Goal: Entertainment & Leisure: Consume media (video, audio)

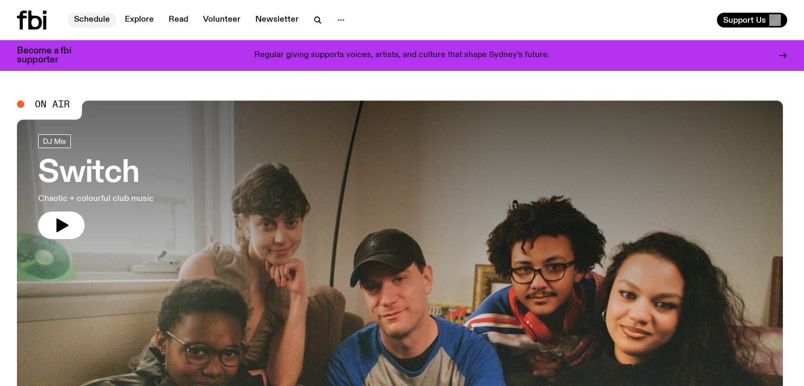
click at [93, 19] on link "Schedule" at bounding box center [92, 20] width 49 height 15
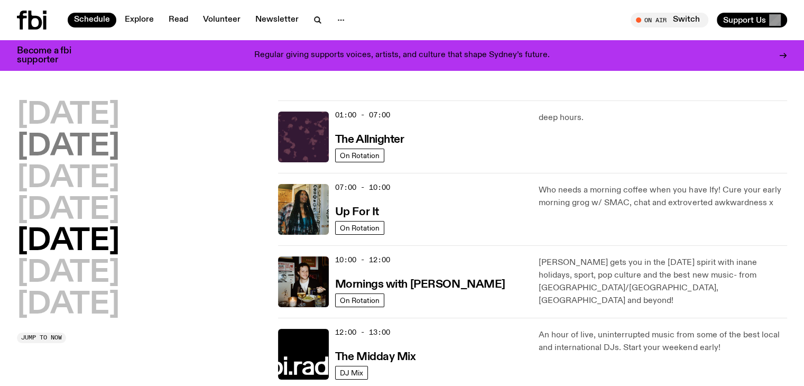
click at [78, 144] on h2 "Tuesday" at bounding box center [68, 147] width 103 height 30
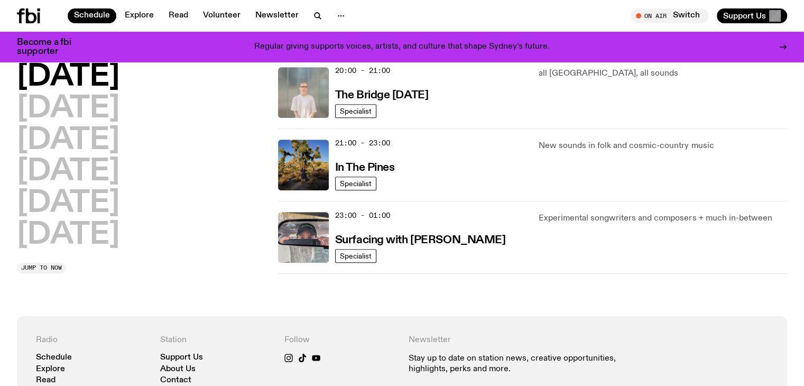
scroll to position [558, 0]
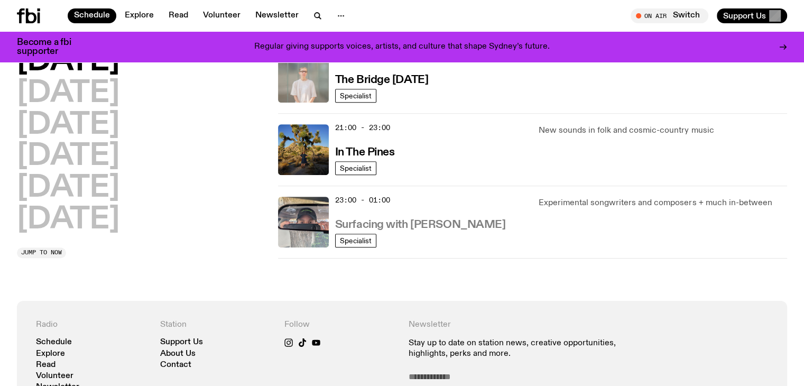
click at [397, 219] on h3 "Surfacing with [PERSON_NAME]" at bounding box center [420, 224] width 171 height 11
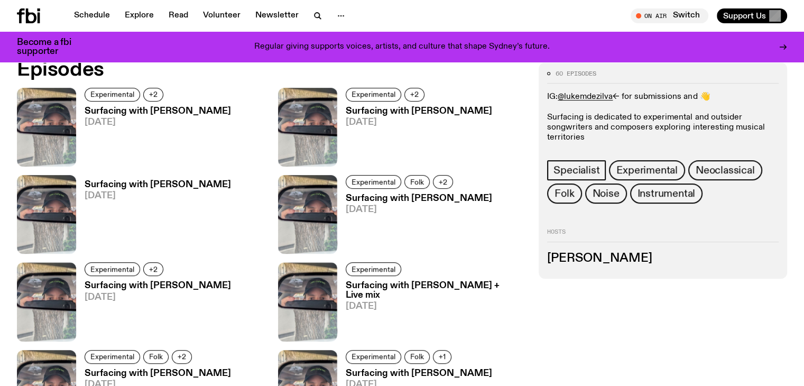
scroll to position [522, 0]
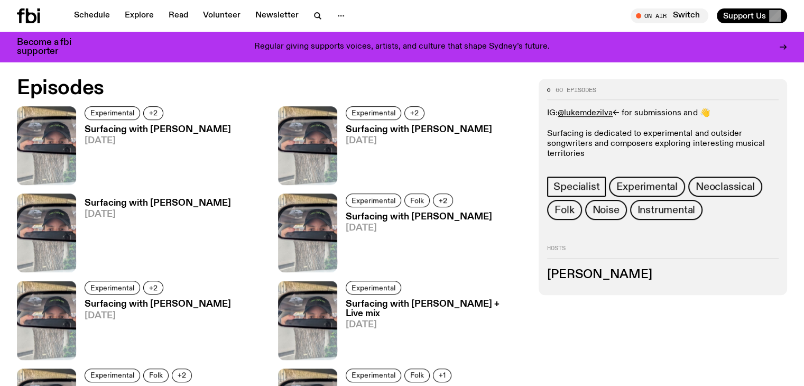
click at [107, 133] on h3 "Surfacing with [PERSON_NAME]" at bounding box center [158, 129] width 146 height 9
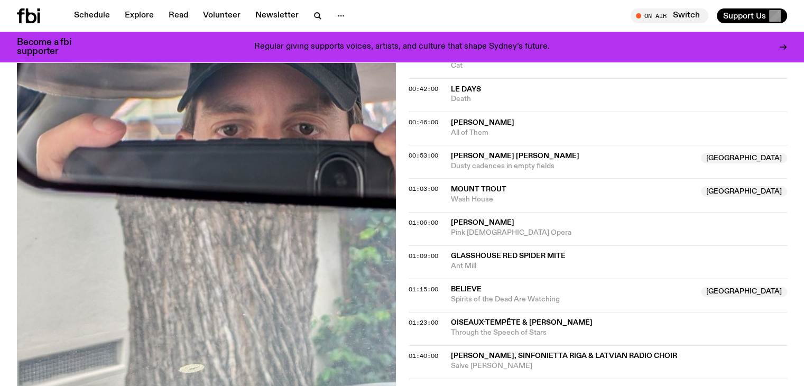
scroll to position [630, 0]
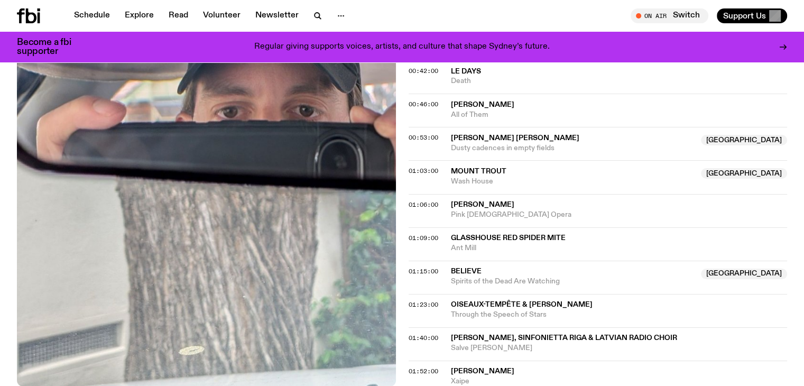
click at [484, 143] on span "Dusty cadences in empty fields" at bounding box center [573, 148] width 244 height 10
click at [415, 133] on span "00:53:00" at bounding box center [423, 137] width 30 height 8
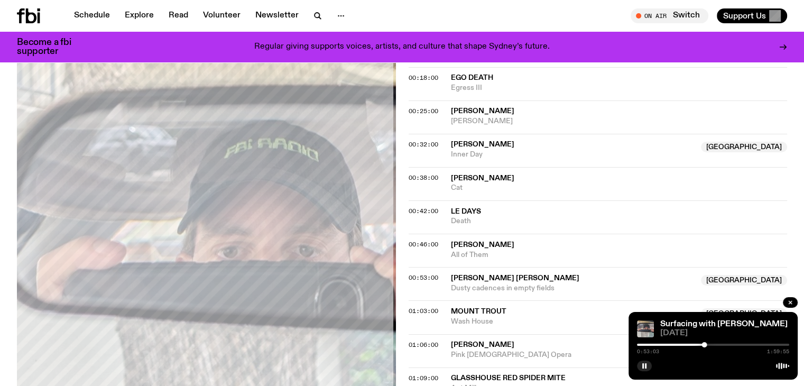
scroll to position [472, 0]
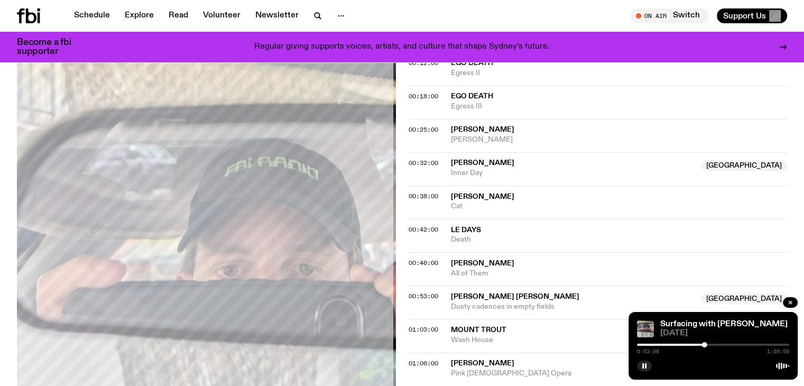
click at [708, 343] on div at bounding box center [713, 344] width 152 height 2
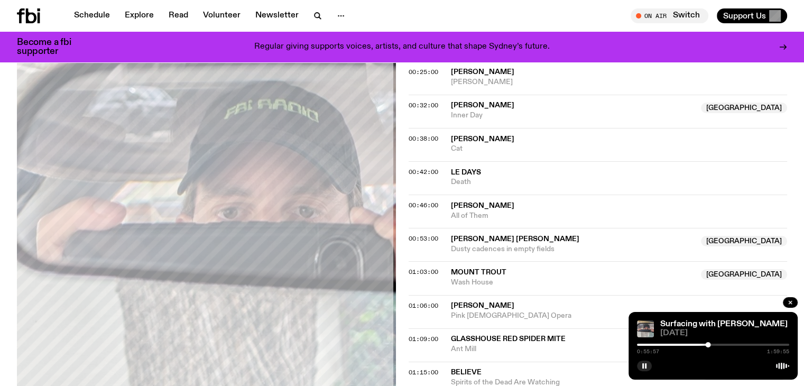
scroll to position [525, 0]
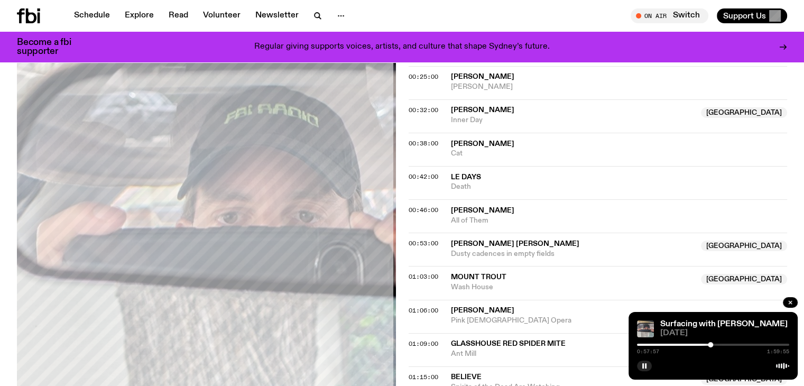
click at [710, 345] on div at bounding box center [710, 344] width 5 height 5
click at [412, 206] on span "00:46:00" at bounding box center [423, 210] width 30 height 8
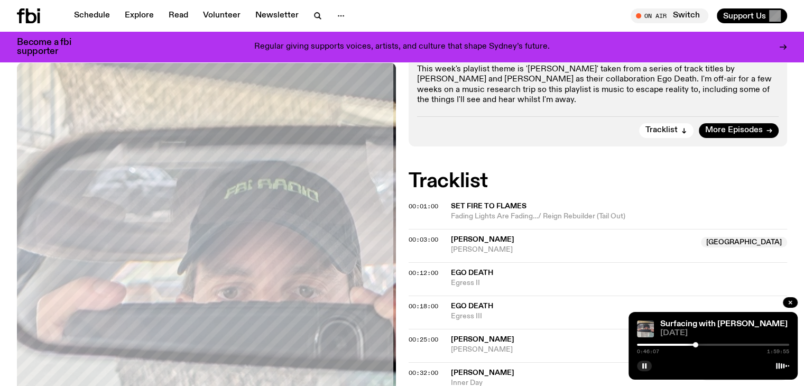
scroll to position [261, 0]
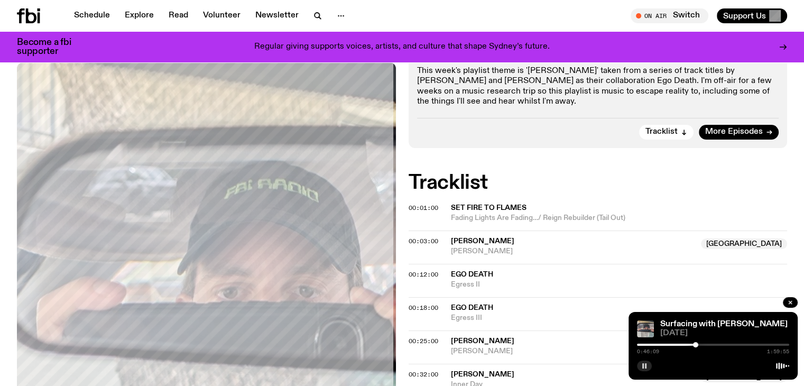
click at [645, 364] on rect "button" at bounding box center [646, 365] width 2 height 5
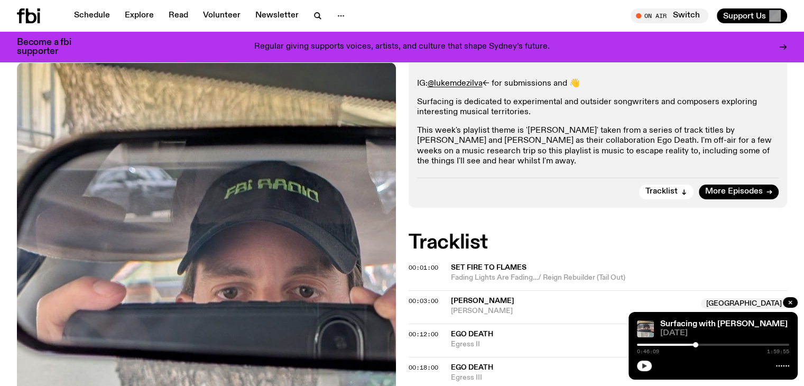
scroll to position [155, 0]
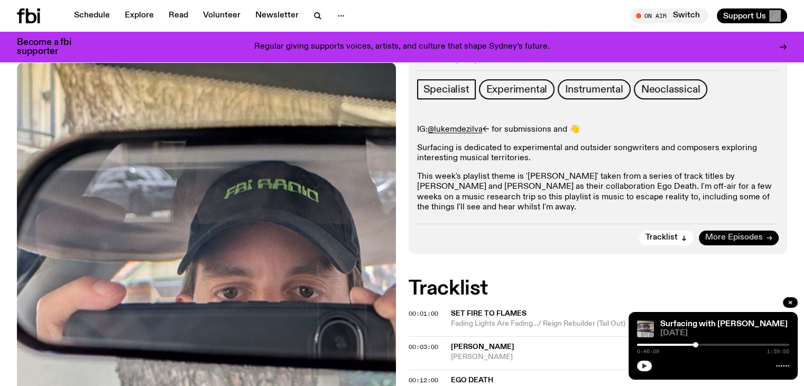
click at [738, 234] on span "More Episodes" at bounding box center [734, 238] width 58 height 8
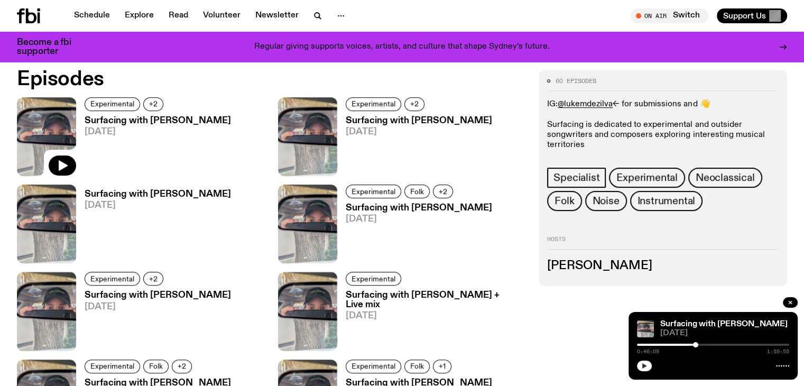
scroll to position [512, 0]
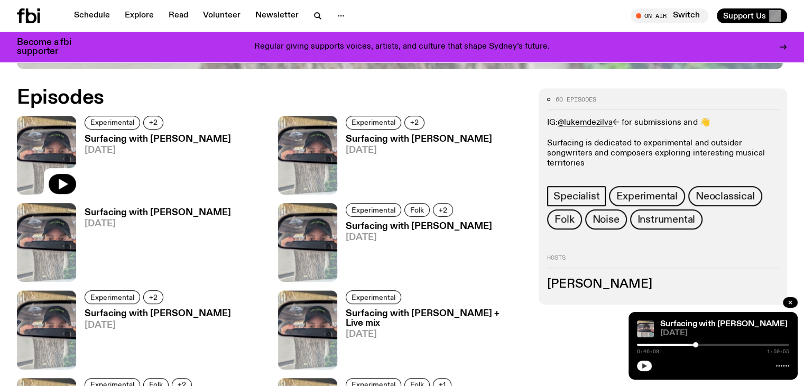
click at [346, 138] on h3 "Surfacing with [PERSON_NAME]" at bounding box center [419, 139] width 146 height 9
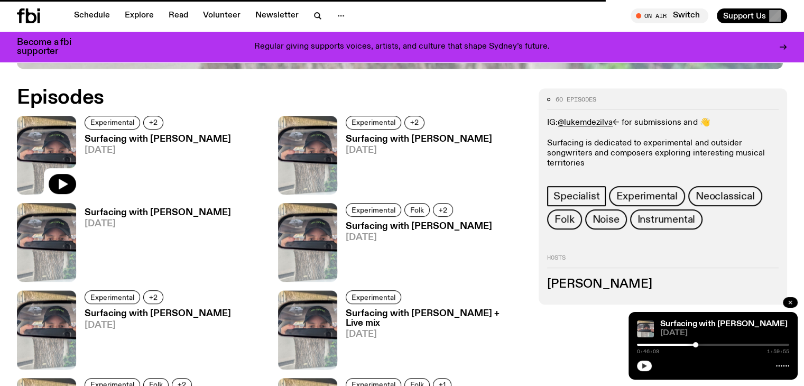
click at [787, 302] on icon "button" at bounding box center [790, 302] width 6 height 6
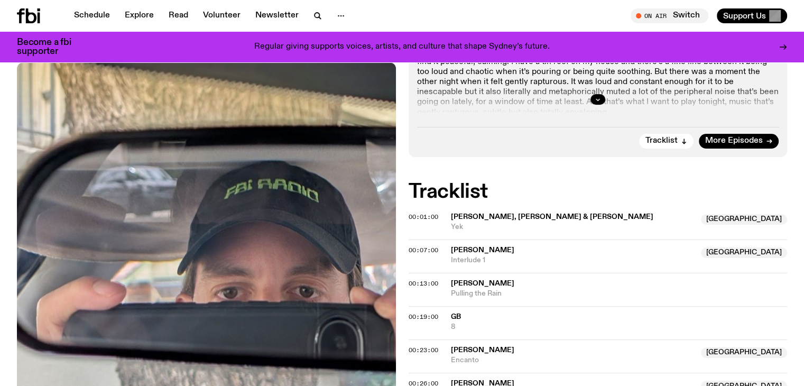
scroll to position [159, 0]
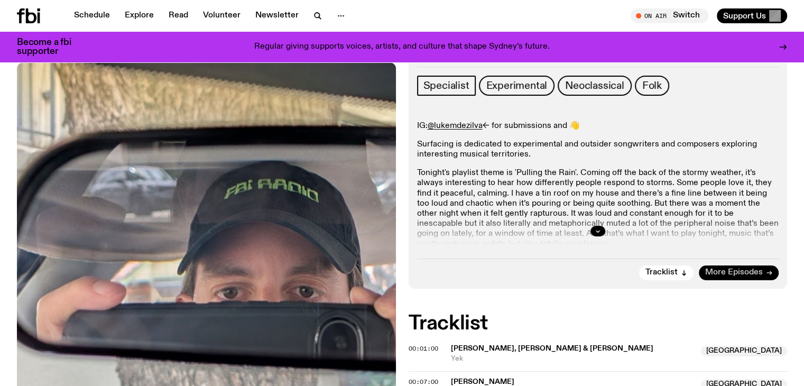
click at [730, 273] on span "More Episodes" at bounding box center [734, 272] width 58 height 8
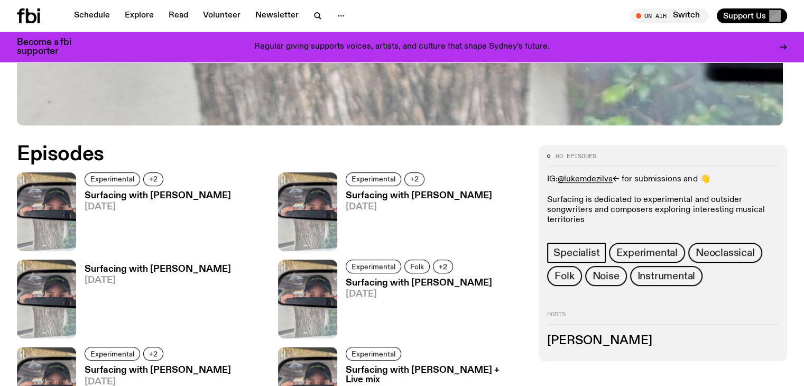
scroll to position [522, 0]
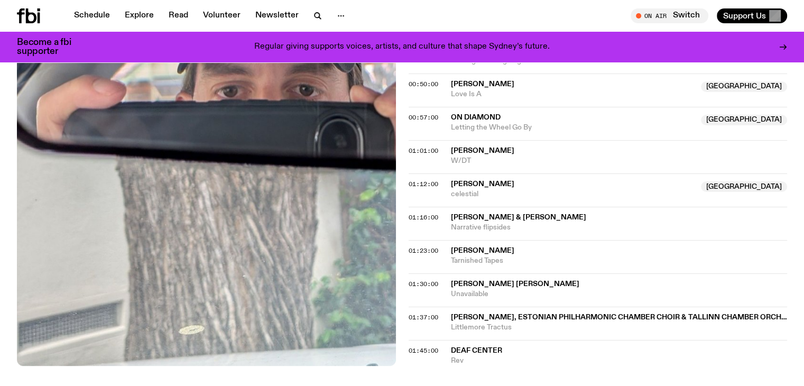
scroll to position [786, 0]
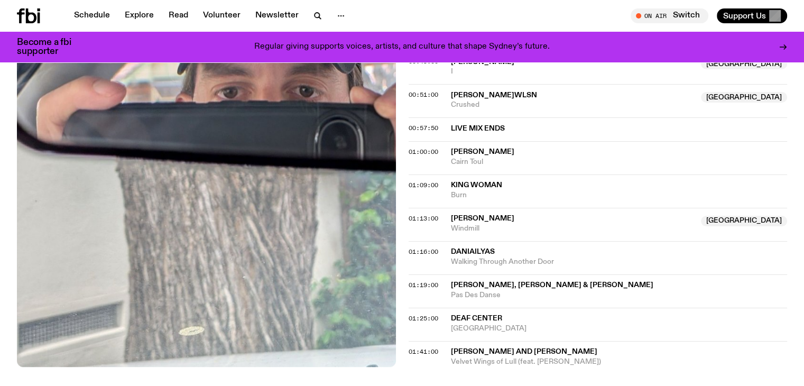
scroll to position [998, 0]
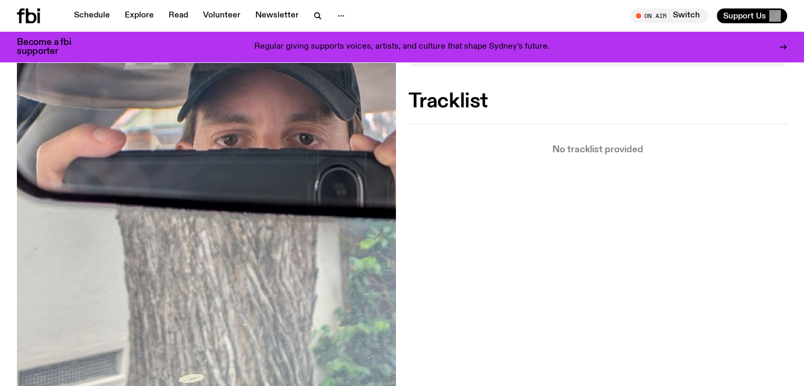
scroll to position [206, 0]
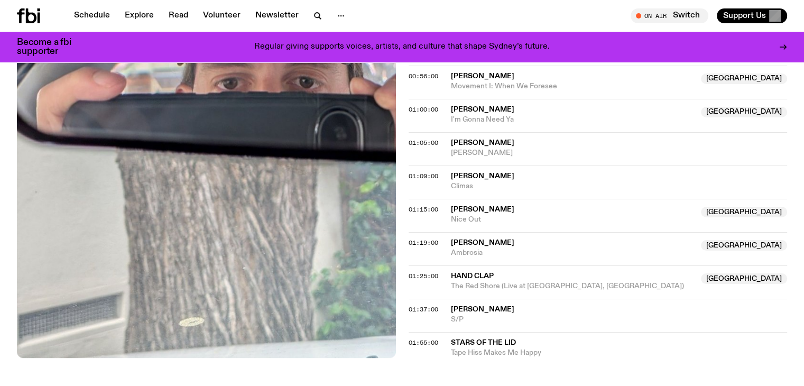
scroll to position [733, 0]
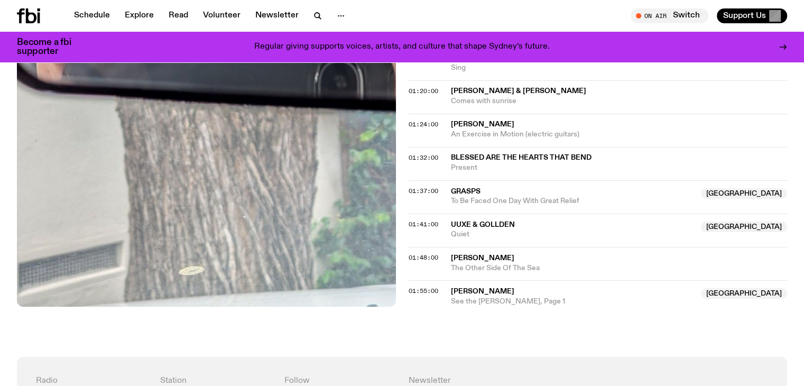
scroll to position [891, 0]
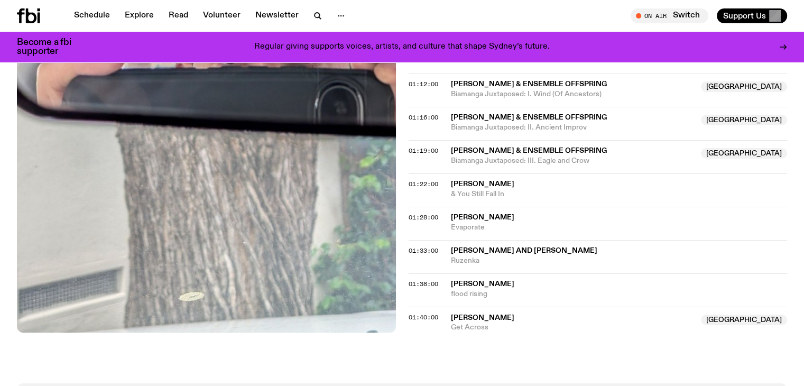
scroll to position [840, 0]
